Goal: Task Accomplishment & Management: Use online tool/utility

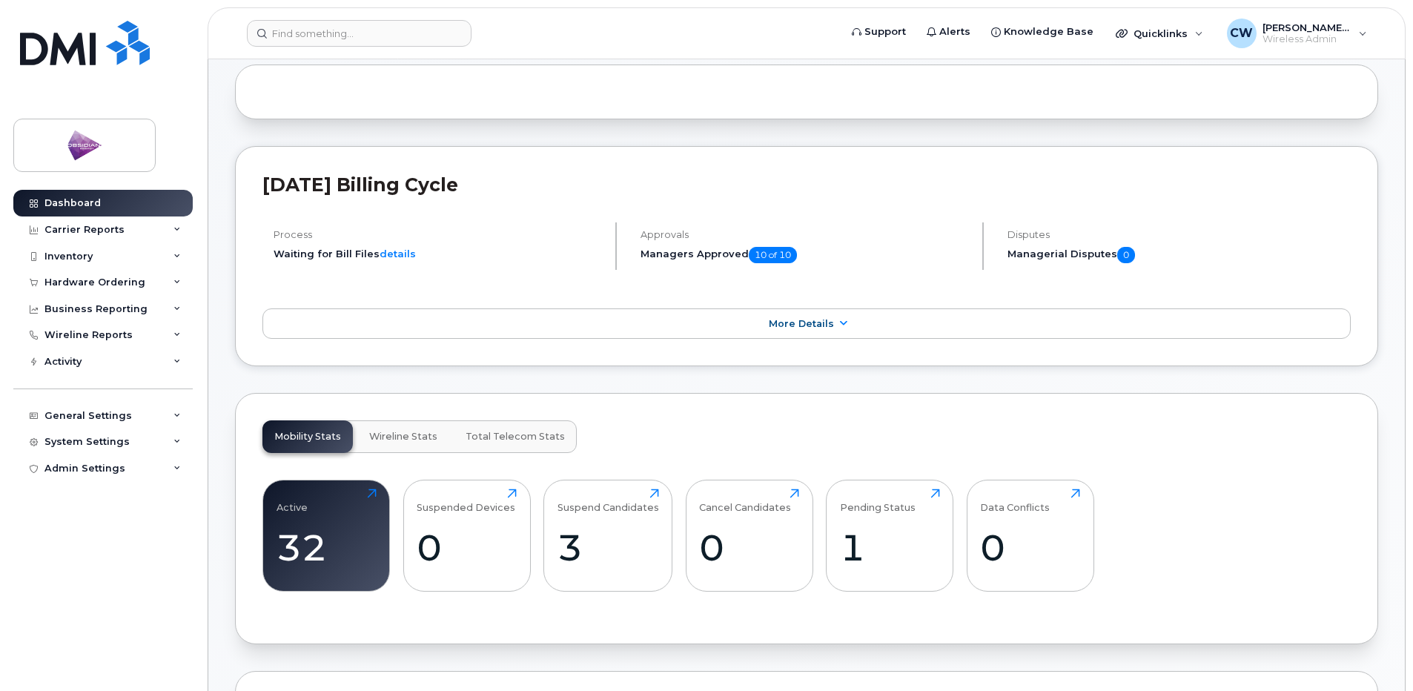
scroll to position [222, 0]
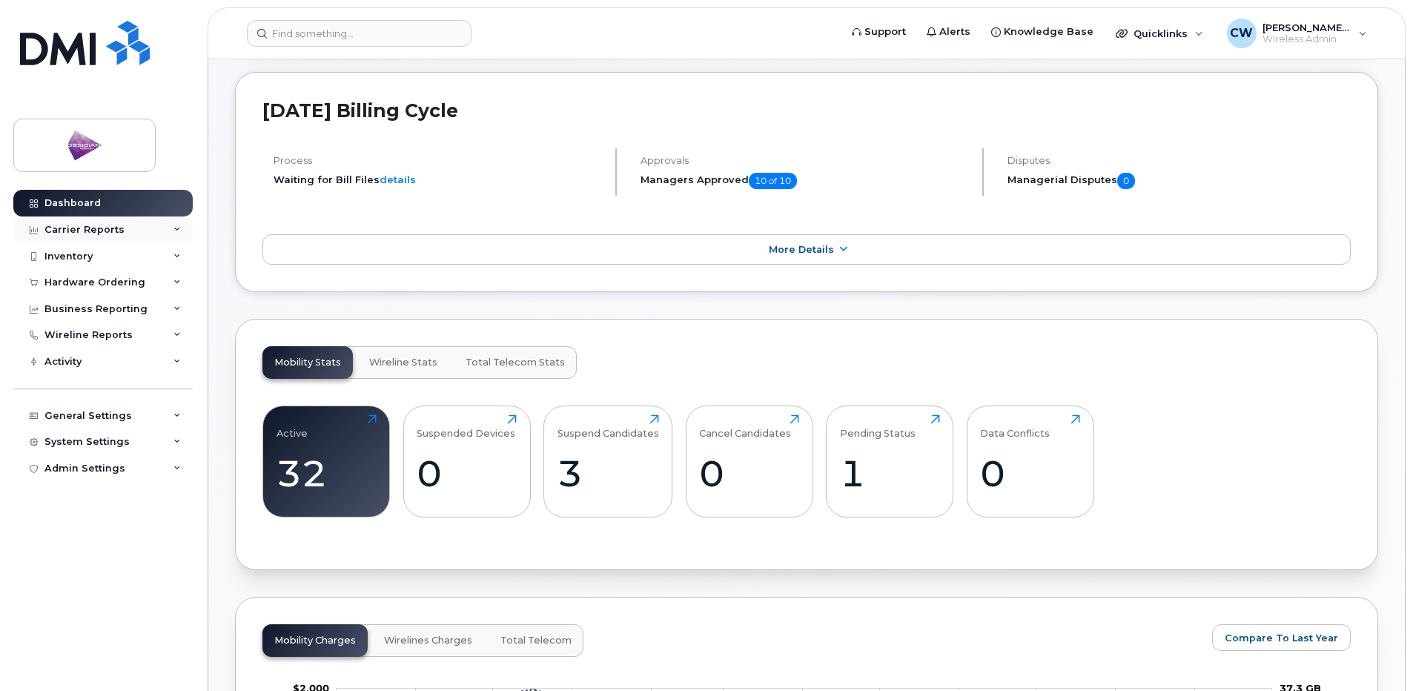
click at [123, 233] on div "Carrier Reports" at bounding box center [102, 229] width 179 height 27
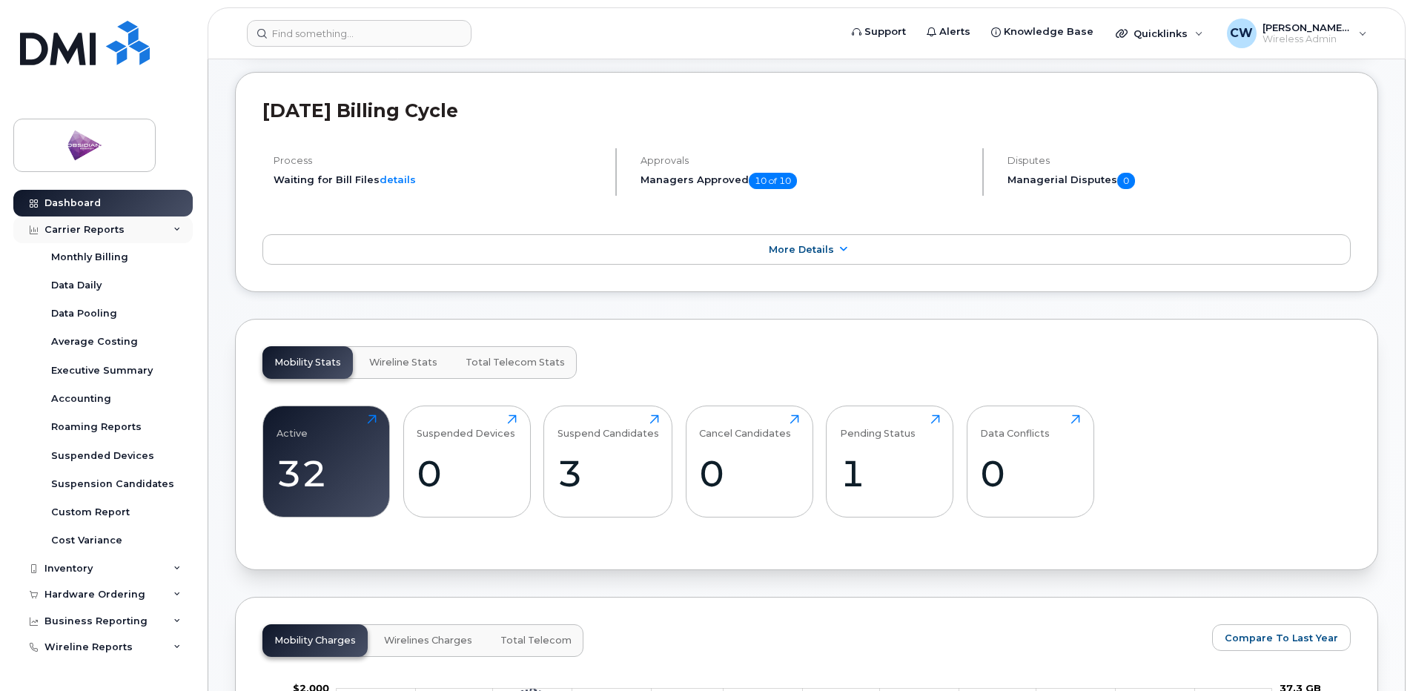
click at [123, 233] on div "Carrier Reports" at bounding box center [102, 229] width 179 height 27
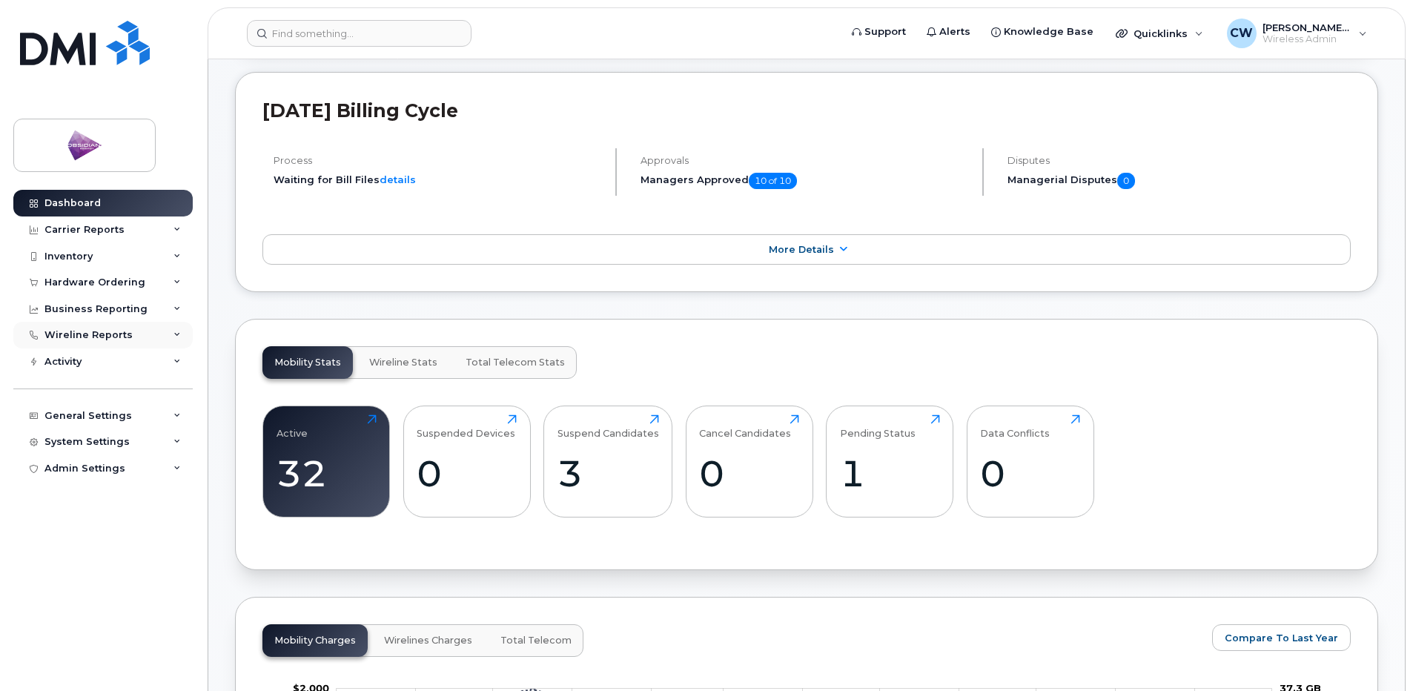
click at [116, 345] on div "Wireline Reports" at bounding box center [102, 335] width 179 height 27
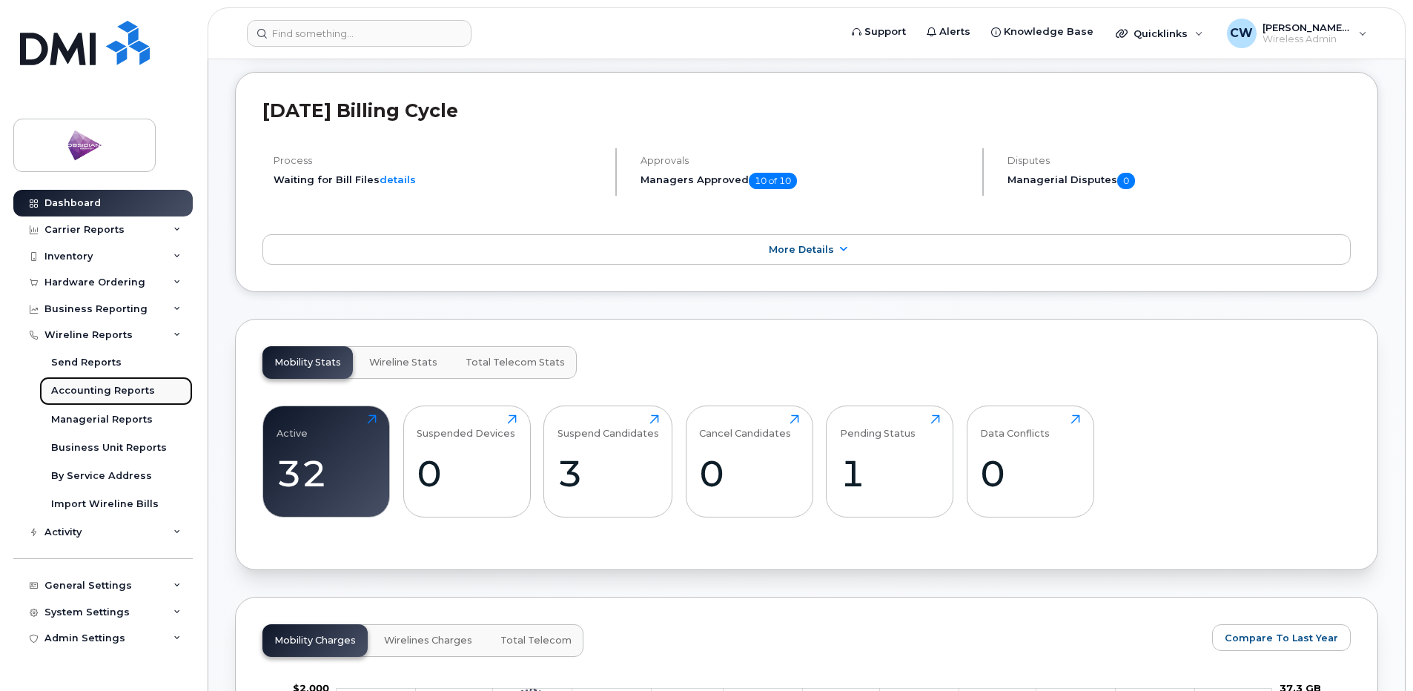
click at [103, 395] on div "Accounting Reports" at bounding box center [103, 390] width 104 height 13
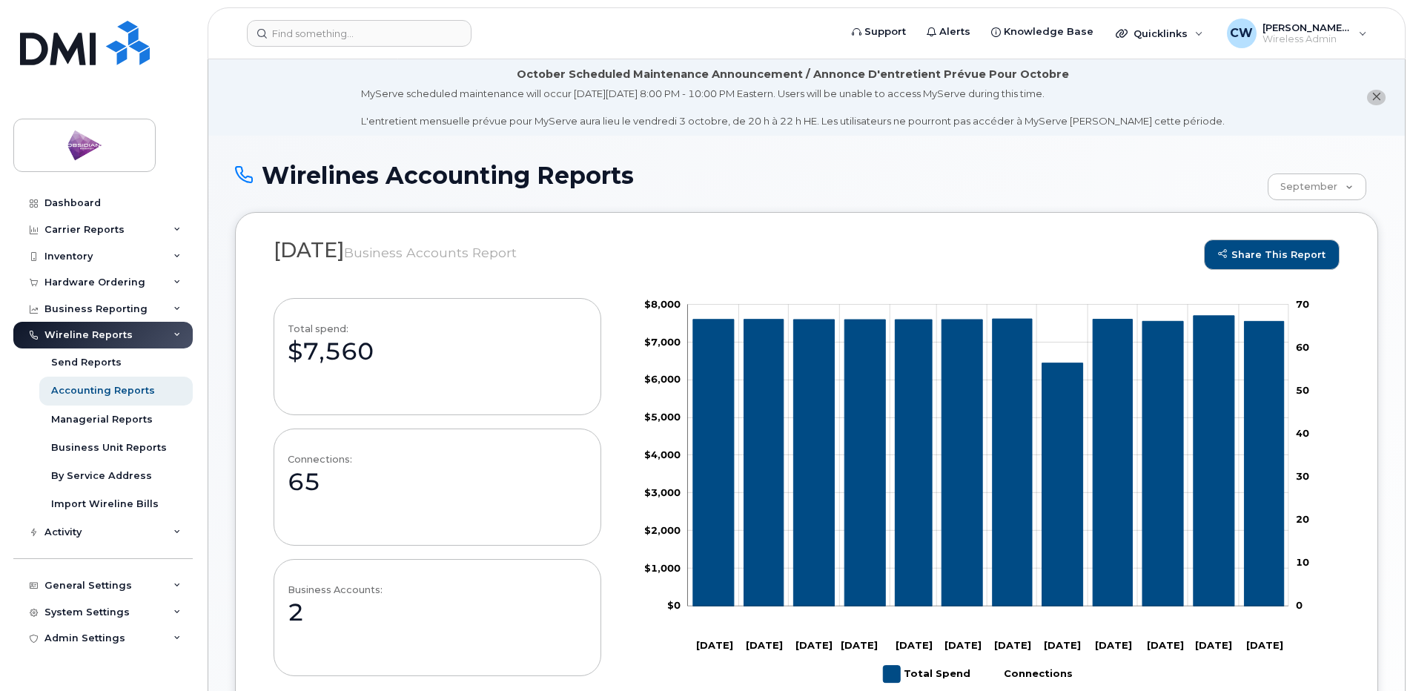
scroll to position [415, 0]
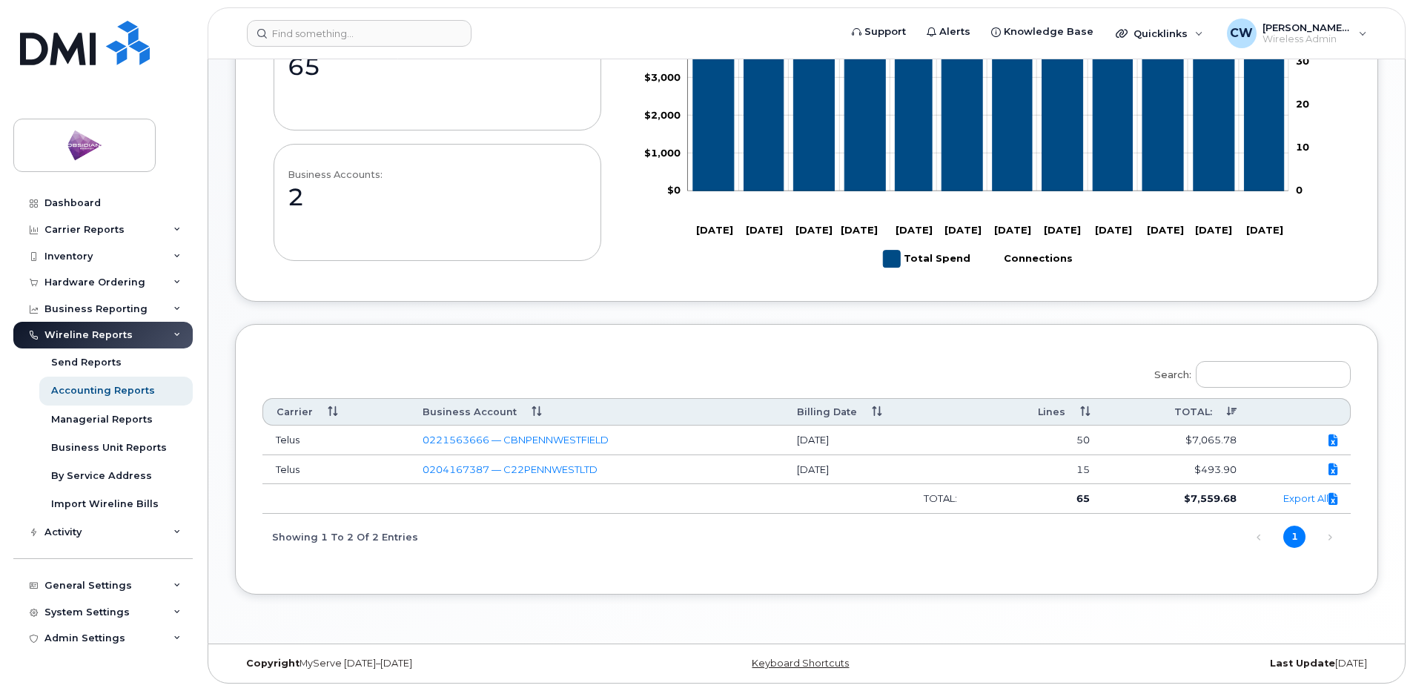
click at [1338, 437] on td at bounding box center [1300, 440] width 101 height 30
click at [1337, 440] on icon at bounding box center [1332, 440] width 9 height 1
click at [1333, 469] on icon at bounding box center [1332, 469] width 9 height 1
